Goal: Task Accomplishment & Management: Complete application form

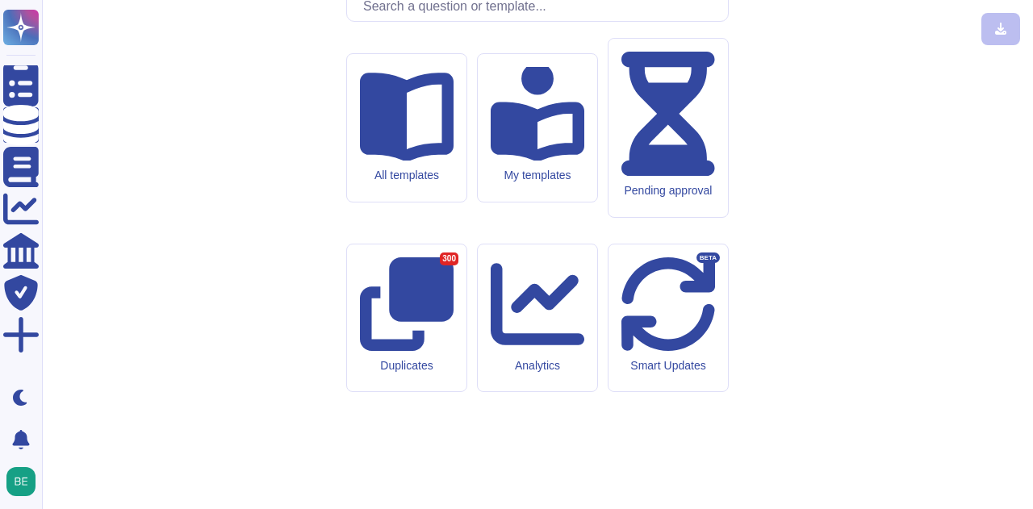
click at [479, 21] on input "text" at bounding box center [541, 7] width 373 height 28
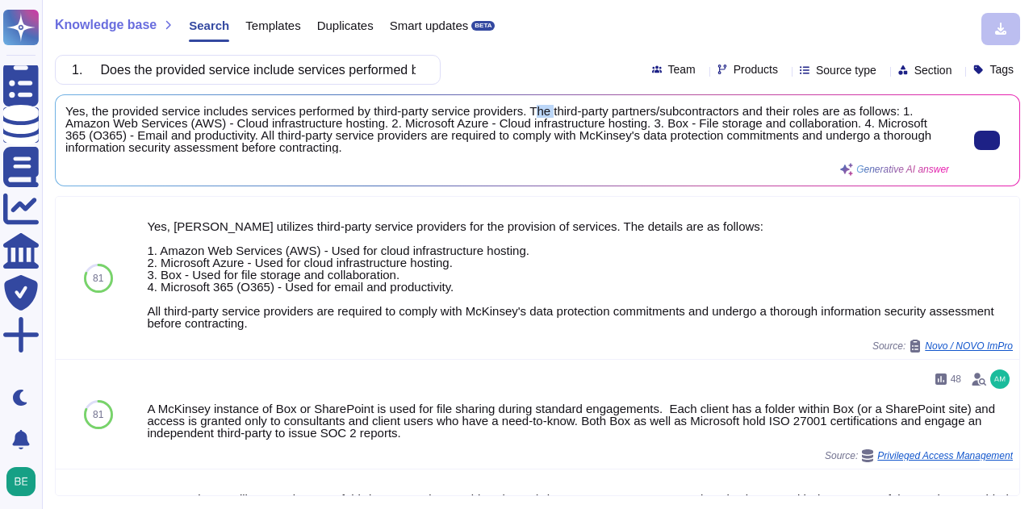
drag, startPoint x: 528, startPoint y: 107, endPoint x: 546, endPoint y: 115, distance: 19.9
click at [546, 115] on span "Yes, the provided service includes services performed by third-party service pr…" at bounding box center [507, 129] width 884 height 48
click at [529, 106] on span "Yes, the provided service includes services performed by third-party service pr…" at bounding box center [507, 129] width 884 height 48
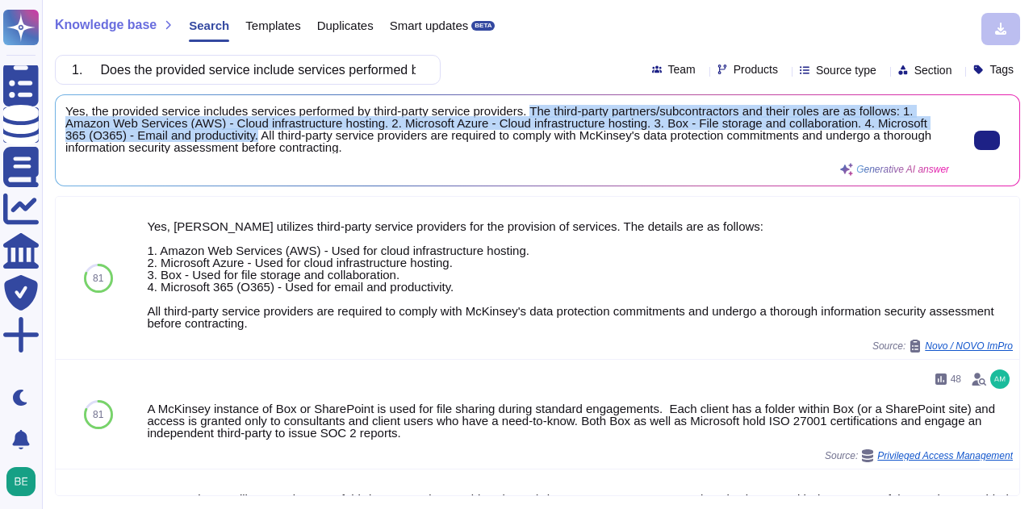
drag, startPoint x: 525, startPoint y: 107, endPoint x: 257, endPoint y: 134, distance: 270.0
click at [257, 134] on span "Yes, the provided service includes services performed by third-party service pr…" at bounding box center [507, 129] width 884 height 48
copy span "The third-party partners/subcontractors and their roles are as follows: 1. Amaz…"
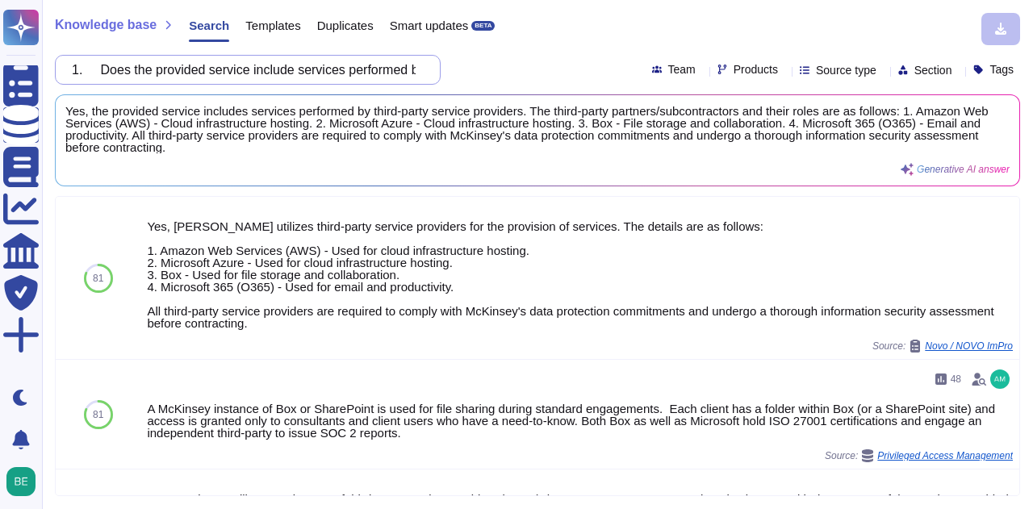
click at [290, 73] on input "1. Does the provided service include services performed by third parties (partn…" at bounding box center [244, 70] width 360 height 28
paste input "2. Have all URLs for the provided service been identified?"
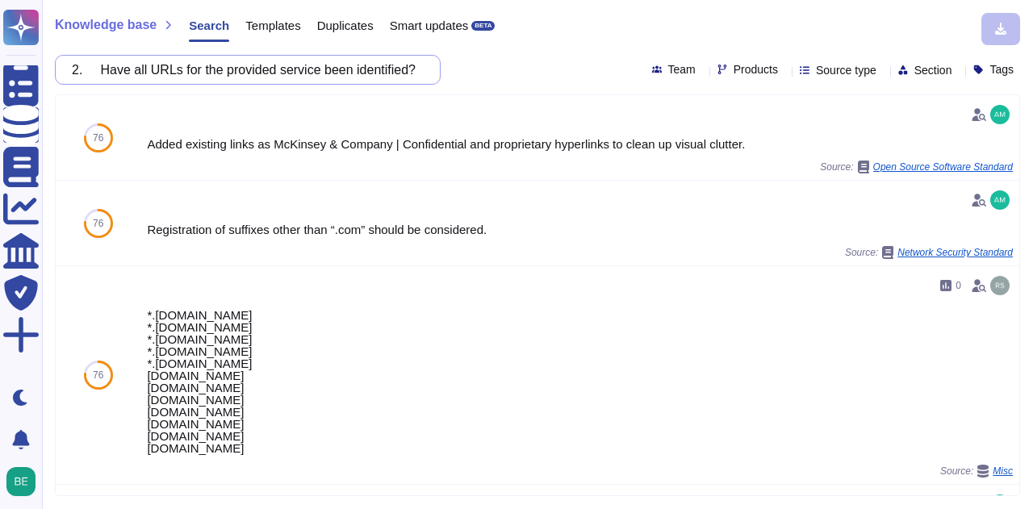
click at [326, 67] on input "2. Have all URLs for the provided service been identified?" at bounding box center [244, 70] width 360 height 28
paste input "3. Does the service allow for user authentication within Santander Group system…"
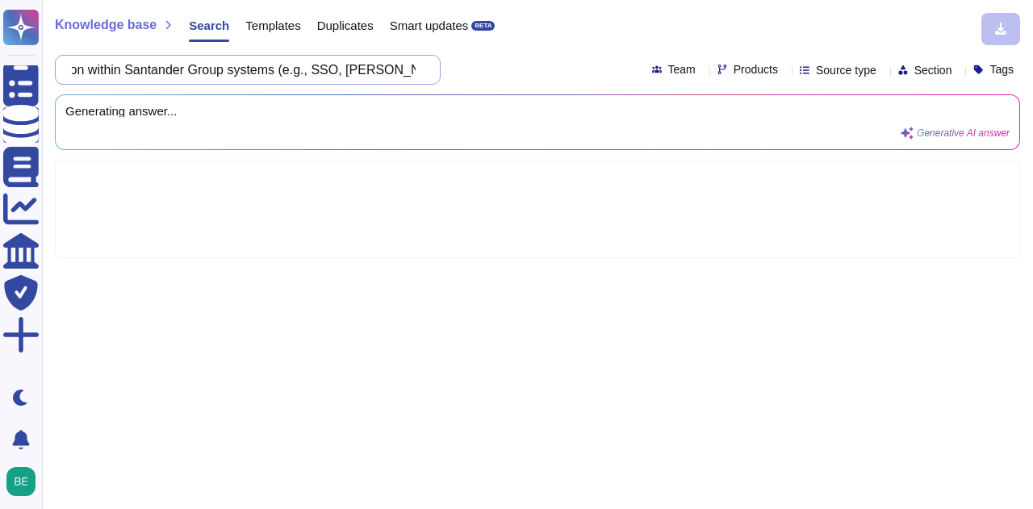
drag, startPoint x: 139, startPoint y: 69, endPoint x: 235, endPoint y: 65, distance: 96.1
click at [235, 65] on input "3. Does the service allow for user authentication within Santander Group system…" at bounding box center [244, 70] width 360 height 28
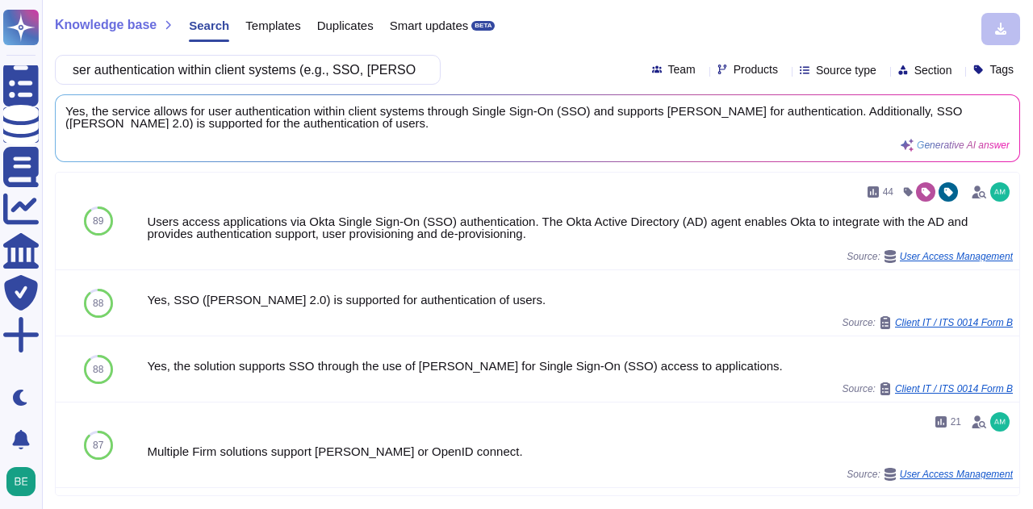
scroll to position [0, 0]
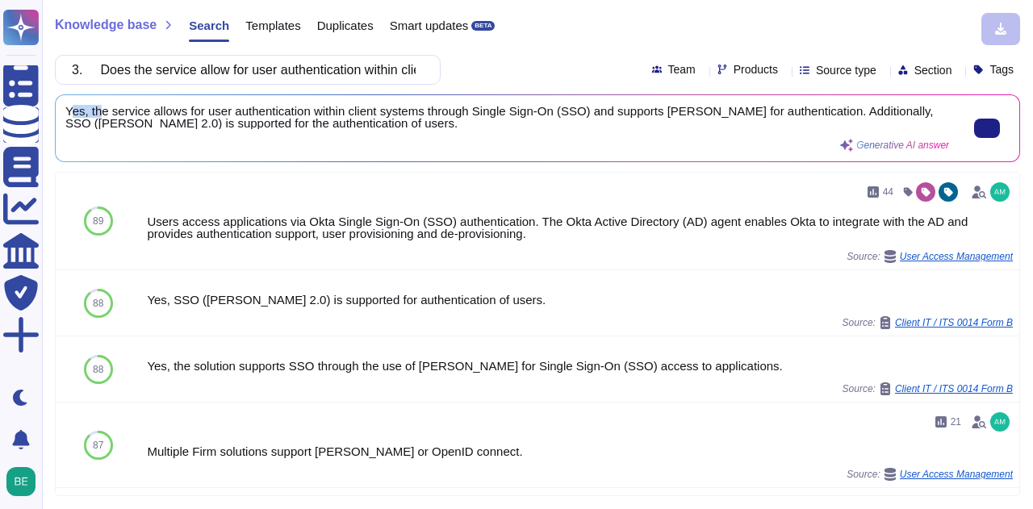
drag, startPoint x: 69, startPoint y: 111, endPoint x: 102, endPoint y: 111, distance: 32.3
click at [102, 111] on span "Yes, the service allows for user authentication within client systems through S…" at bounding box center [507, 117] width 884 height 24
click at [78, 107] on span "Yes, the service allows for user authentication within client systems through S…" at bounding box center [507, 117] width 884 height 24
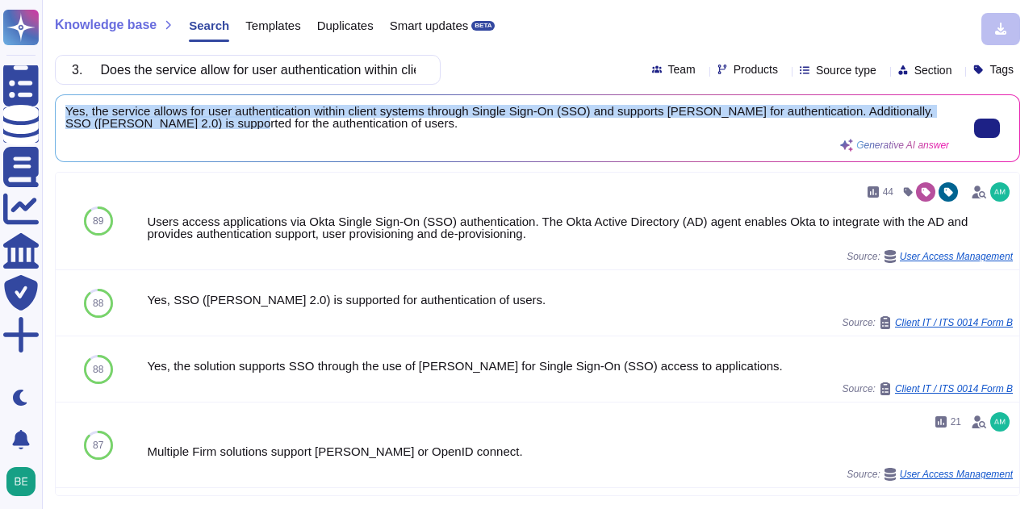
scroll to position [2, 0]
drag, startPoint x: 67, startPoint y: 109, endPoint x: 366, endPoint y: 127, distance: 299.9
click at [366, 127] on span "Yes, the service allows for user authentication within client systems through S…" at bounding box center [507, 117] width 884 height 24
copy span "Yes, the service allows for user authentication within client systems through S…"
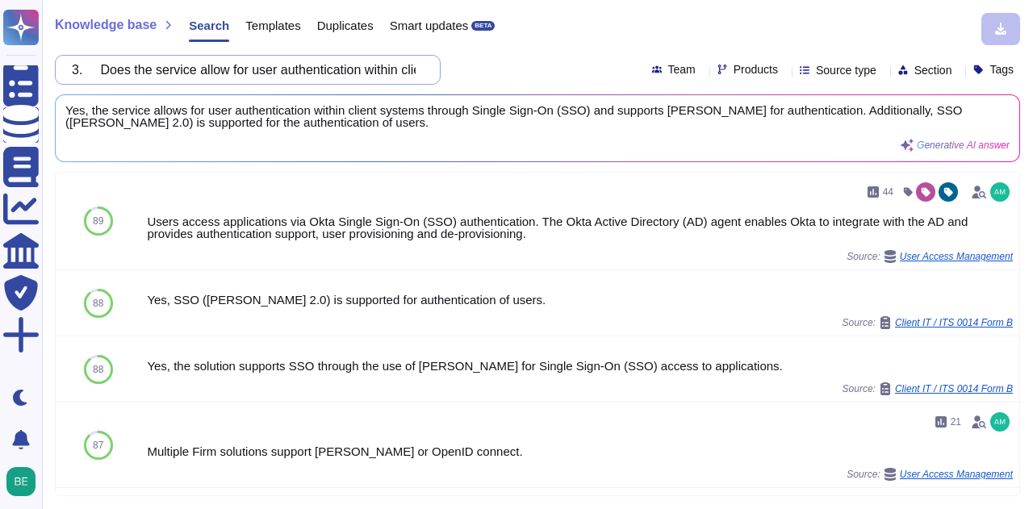
click at [228, 69] on input "3. Does the service allow for user authentication within client systems (e.g., …" at bounding box center [244, 70] width 360 height 28
paste input "4. Have the locations where Santander Group data is stored or processed been id…"
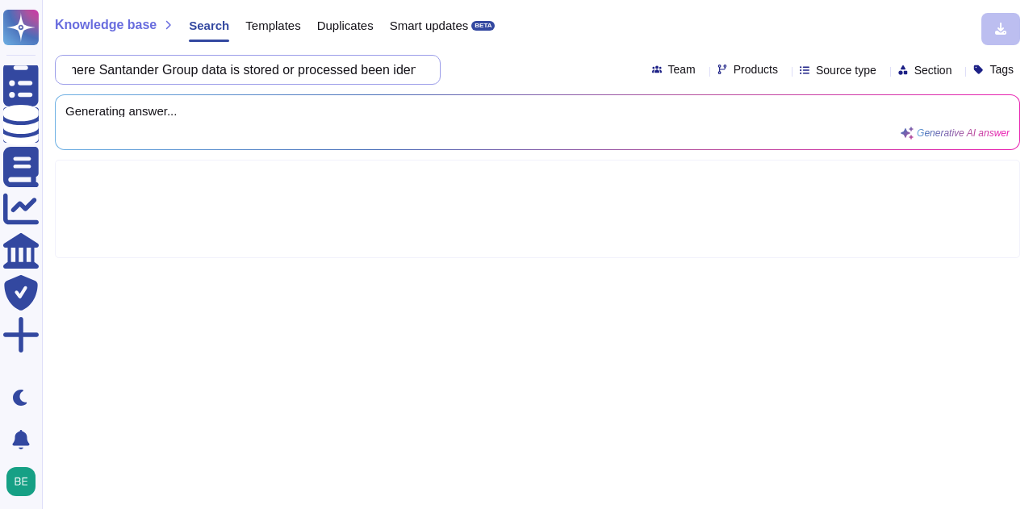
scroll to position [0, 103]
click at [159, 72] on input "4. Have the locations where Santander Group data is stored or processed been id…" at bounding box center [244, 70] width 360 height 28
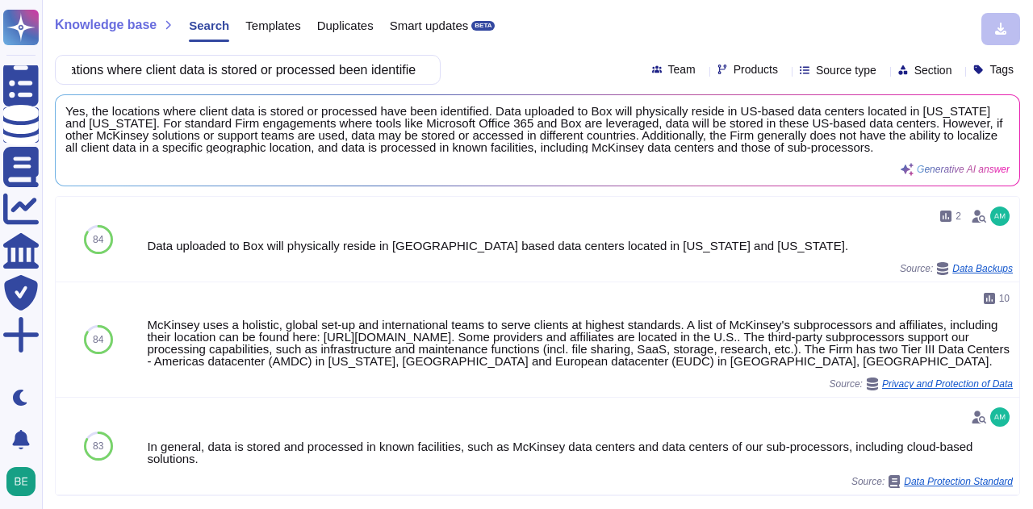
scroll to position [0, 0]
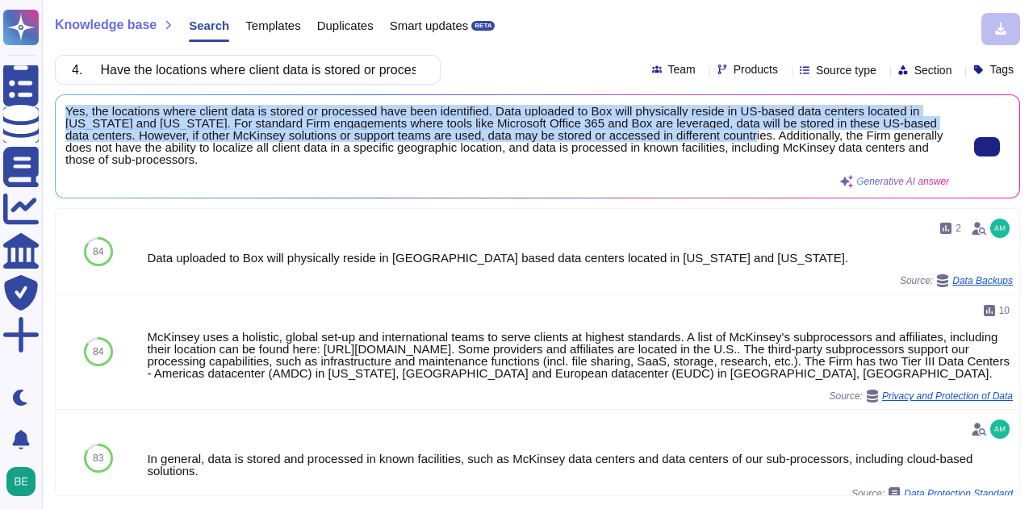
drag, startPoint x: 67, startPoint y: 106, endPoint x: 743, endPoint y: 132, distance: 676.7
click at [743, 132] on span "Yes, the locations where client data is stored or processed have been identifie…" at bounding box center [507, 135] width 884 height 61
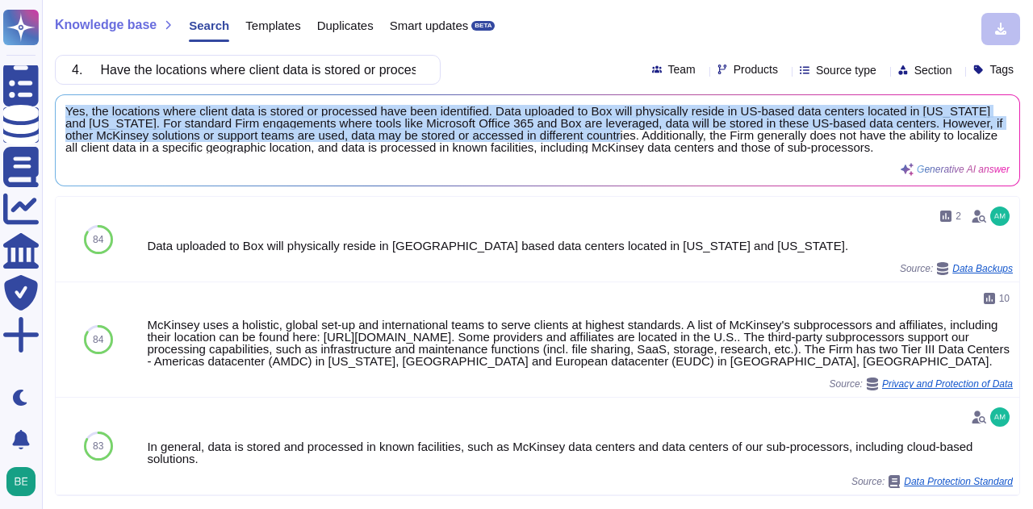
copy span "Yes, the locations where client data is stored or processed have been identifie…"
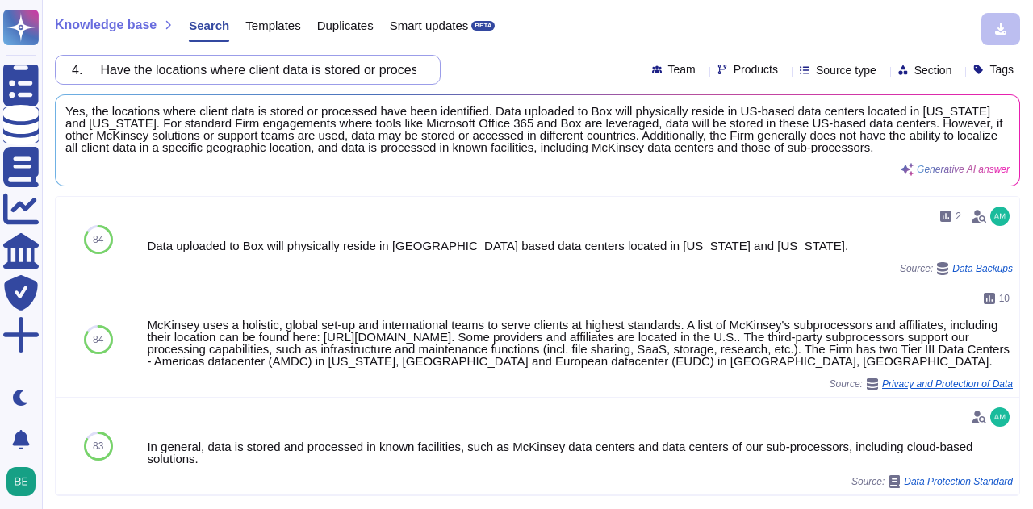
click at [257, 70] on input "4. Have the locations where client data is stored or processed been identified?" at bounding box center [244, 70] width 360 height 28
paste input "5. Is there an up-to-date register of workstations used by the provider (or its…"
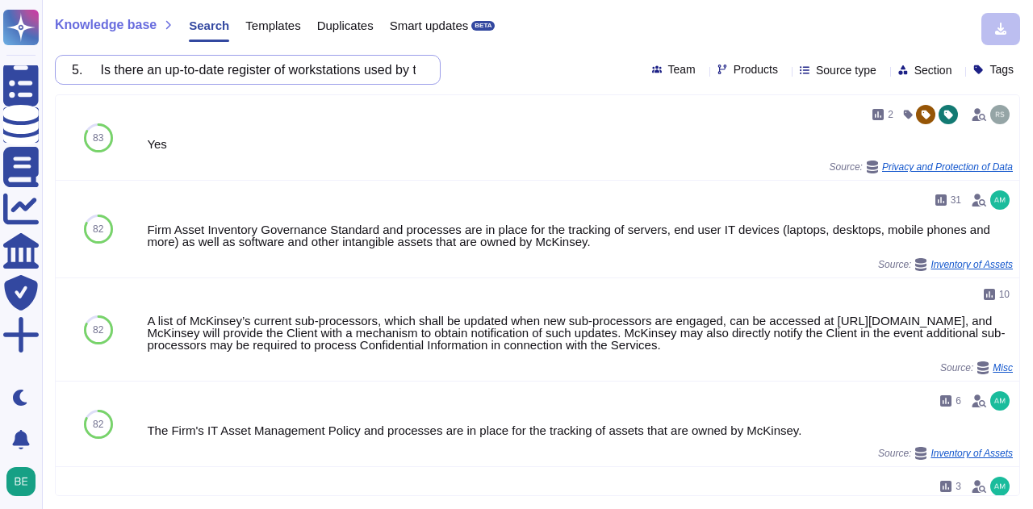
click at [300, 70] on input "5. Is there an up-to-date register of workstations used by the provider (or its…" at bounding box center [244, 70] width 360 height 28
paste input "6. Is there an up-to-date register of connections with the Santander Group esta…"
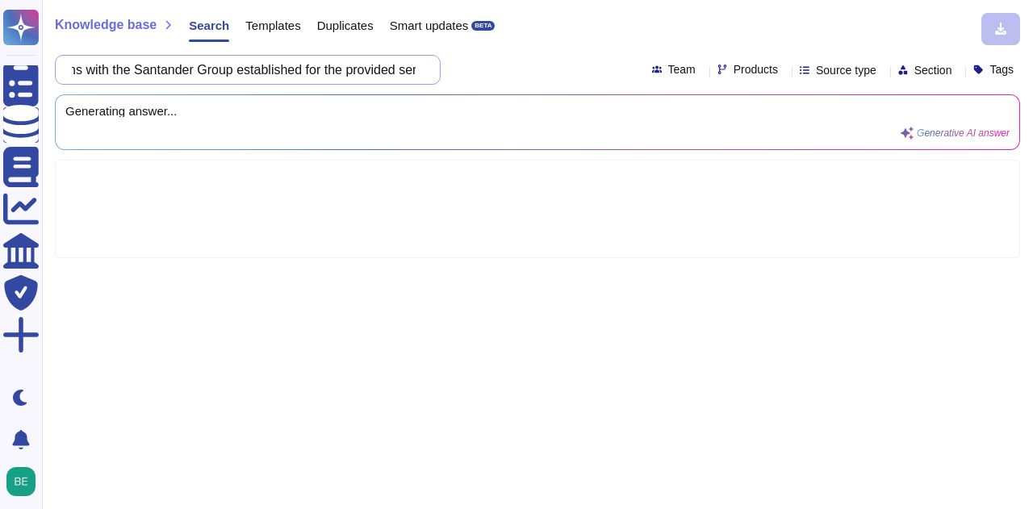
scroll to position [0, 153]
drag, startPoint x: 179, startPoint y: 69, endPoint x: 133, endPoint y: 80, distance: 47.4
click at [133, 80] on input "6. Is there an up-to-date register of connections with the Santander Group esta…" at bounding box center [244, 70] width 360 height 28
click at [324, 81] on input "6. Is there an up-to-date register of connections with the Santander Group esta…" at bounding box center [244, 70] width 360 height 28
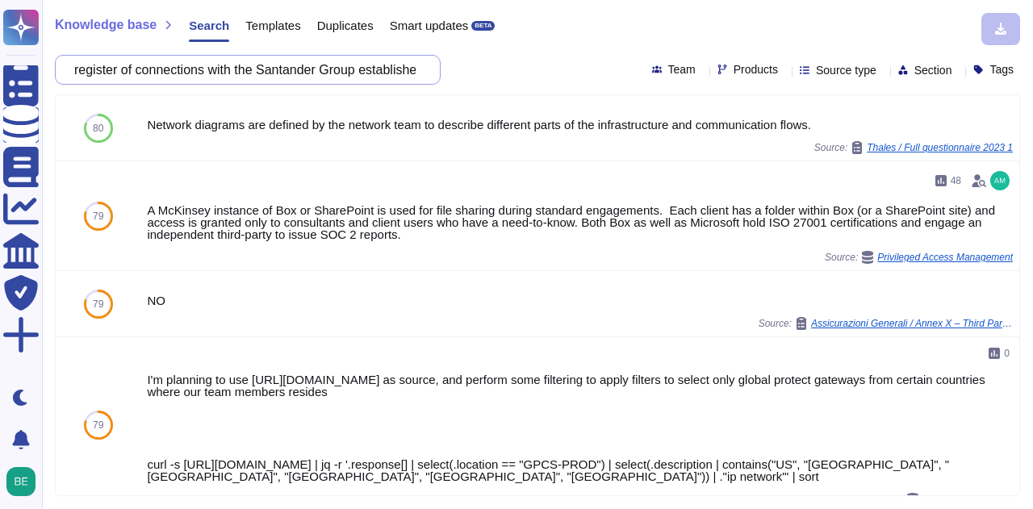
drag, startPoint x: 273, startPoint y: 73, endPoint x: 370, endPoint y: 82, distance: 97.2
click at [370, 82] on input "6. Is there an up-to-date register of connections with the Santander Group esta…" at bounding box center [244, 70] width 360 height 28
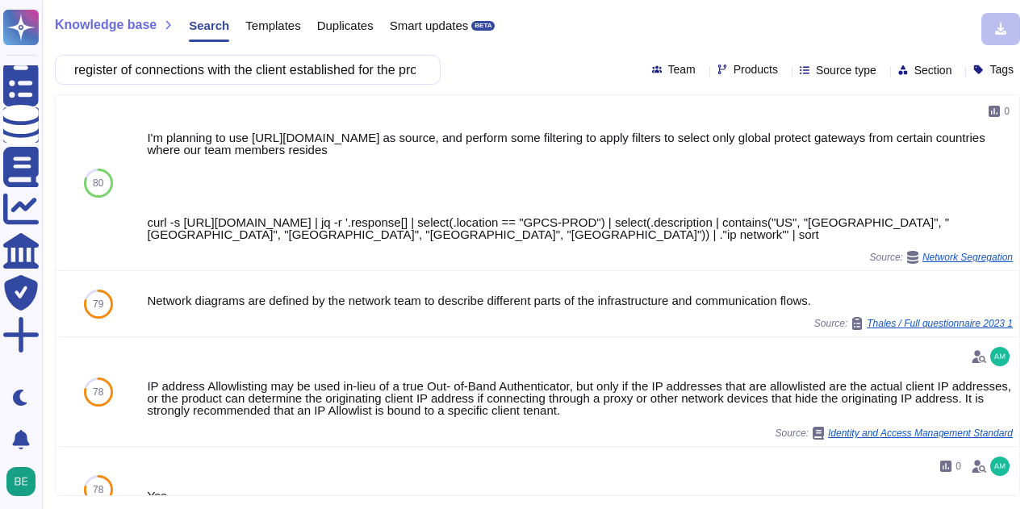
scroll to position [0, 0]
click at [306, 64] on input "6. Is there an up-to-date register of connections with the client established f…" at bounding box center [244, 70] width 360 height 28
paste input "14. Do users utilize individual identification numbers to access applications? …"
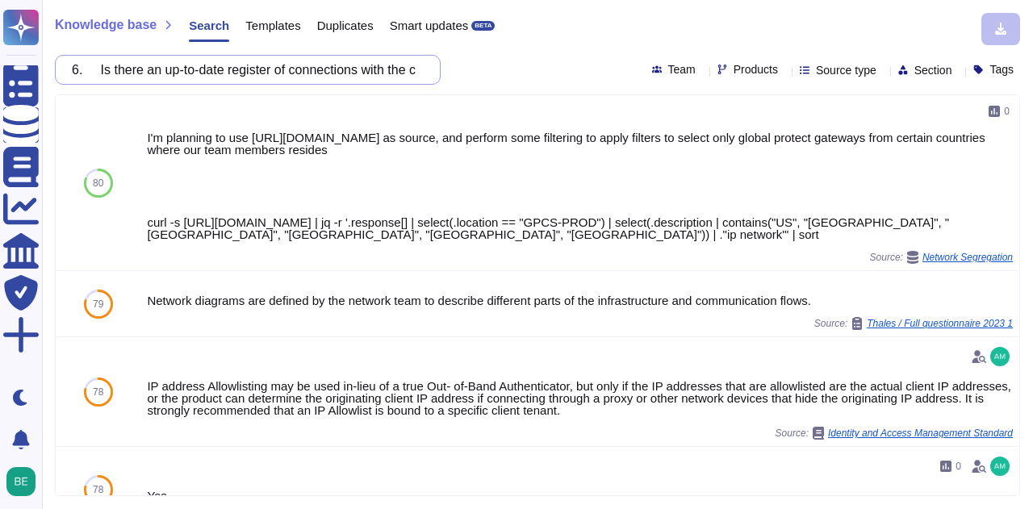
scroll to position [0, 1238]
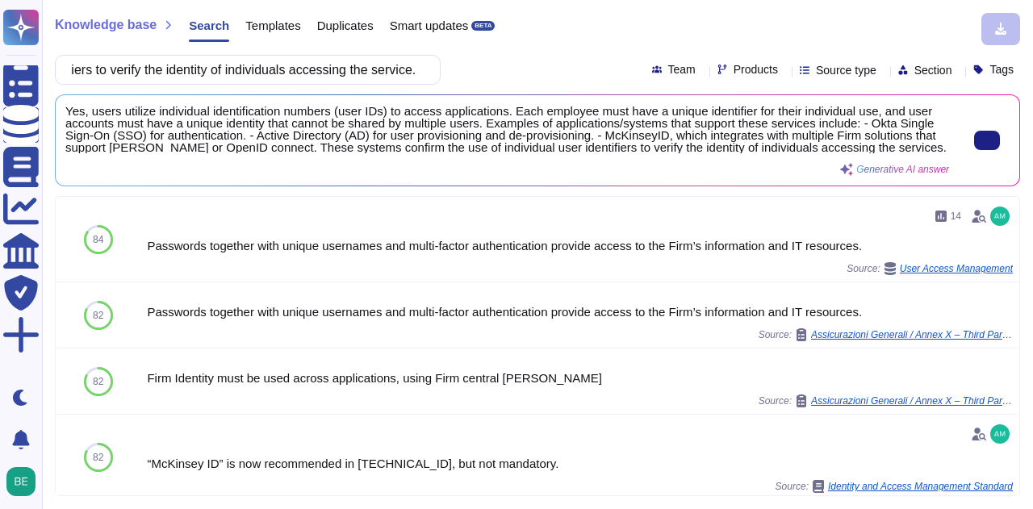
type input "14. Do users utilize individual identification numbers to access applications? …"
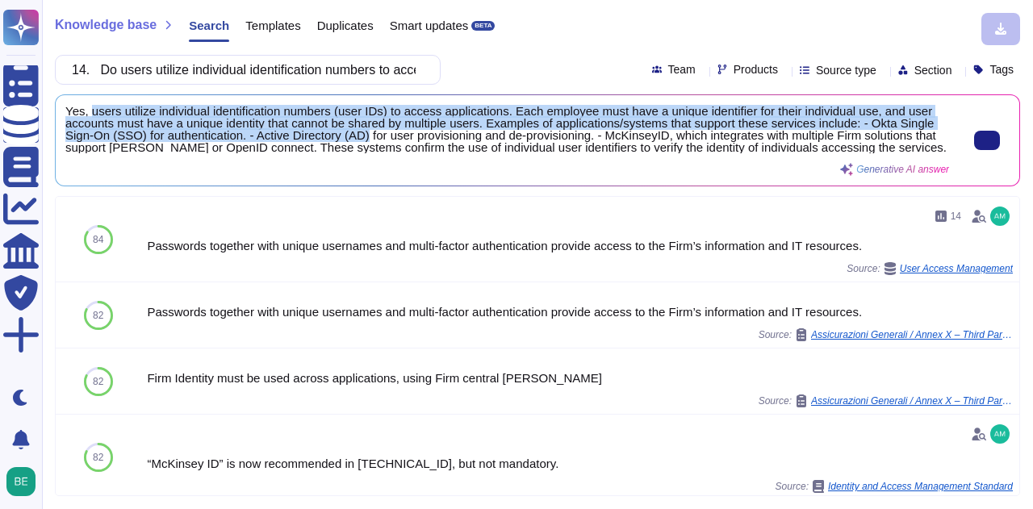
scroll to position [2, 0]
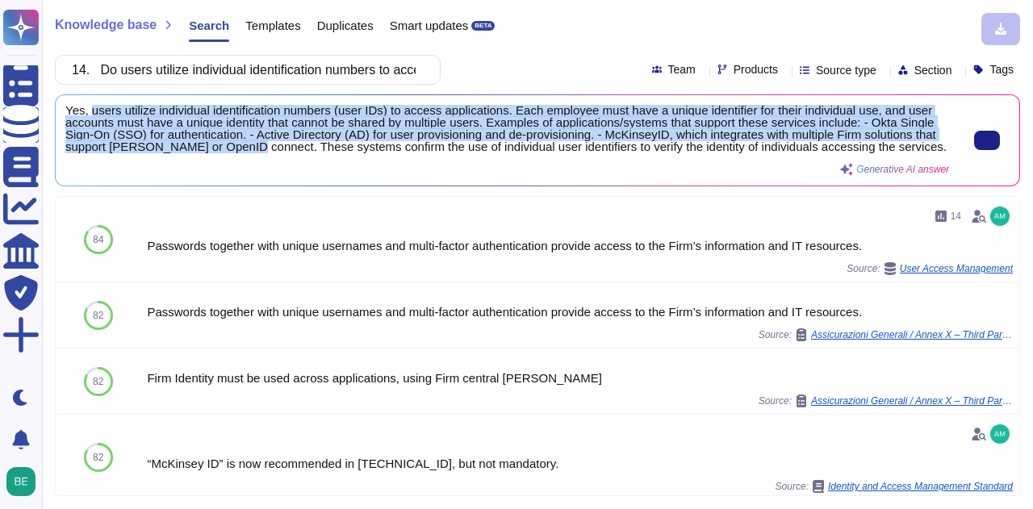
drag, startPoint x: 90, startPoint y: 107, endPoint x: 274, endPoint y: 149, distance: 188.7
click at [274, 149] on span "Yes, users utilize individual identification numbers (user IDs) to access appli…" at bounding box center [507, 129] width 884 height 48
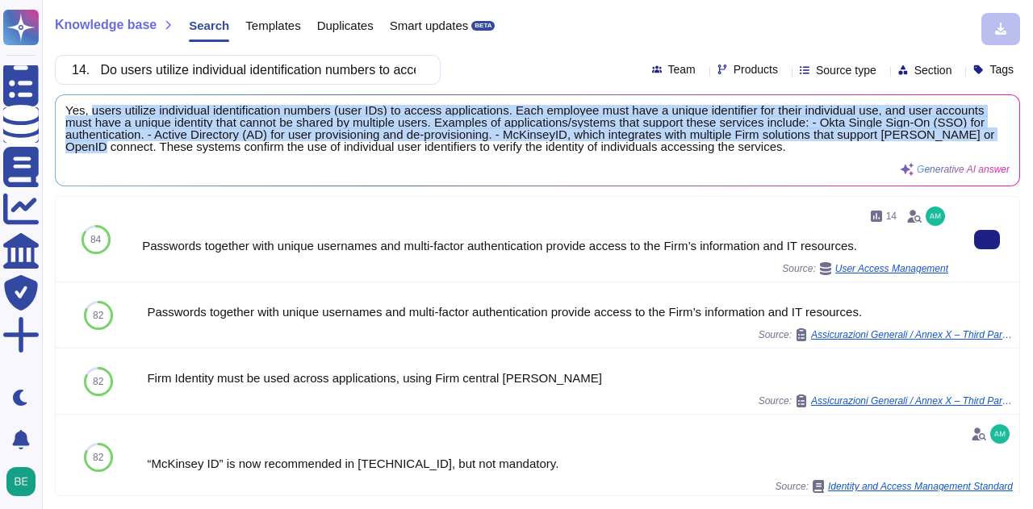
copy span "users utilize individual identification numbers (user IDs) to access applicatio…"
